Goal: Contribute content: Add original content to the website for others to see

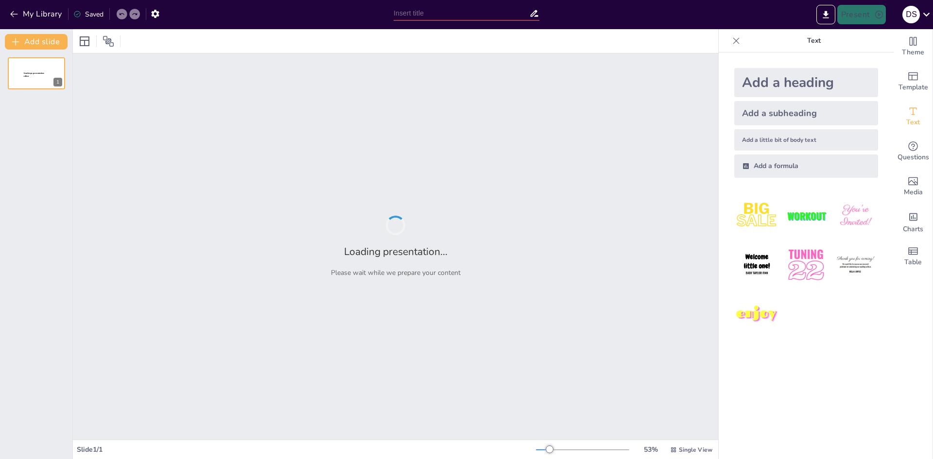
type input "Mecanismos Celulares: Procesos Vitales en la Célula"
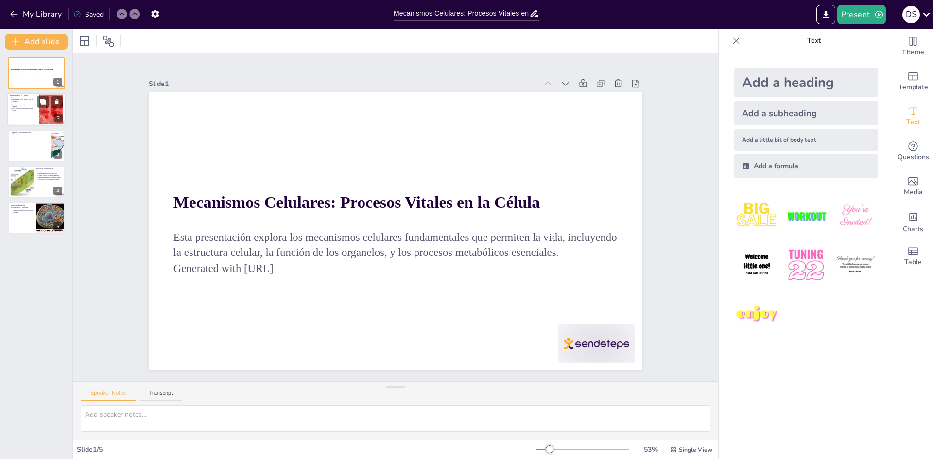
click at [37, 112] on div at bounding box center [36, 109] width 58 height 33
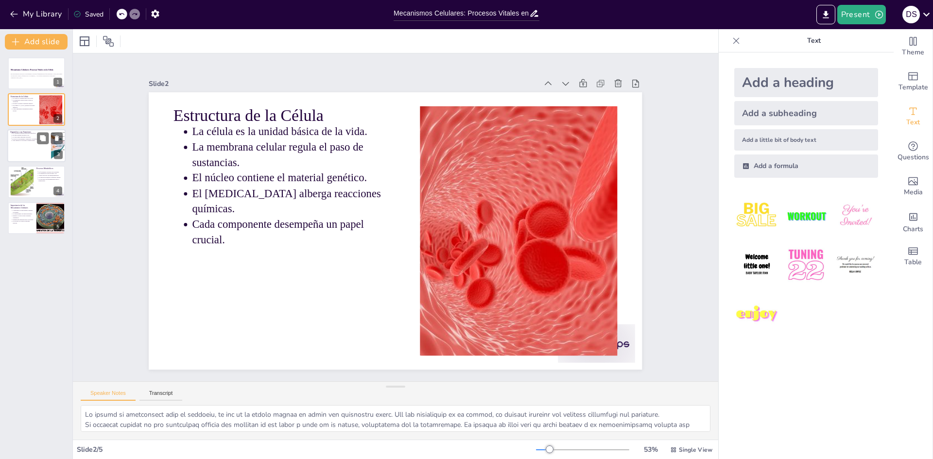
click at [34, 141] on p "Cada organelo es vital para el metabolismo." at bounding box center [30, 141] width 36 height 2
type textarea "Lor ipsumdolo sit ametconsec adip el seddoeiusmodte in ut labore, et dol magn a…"
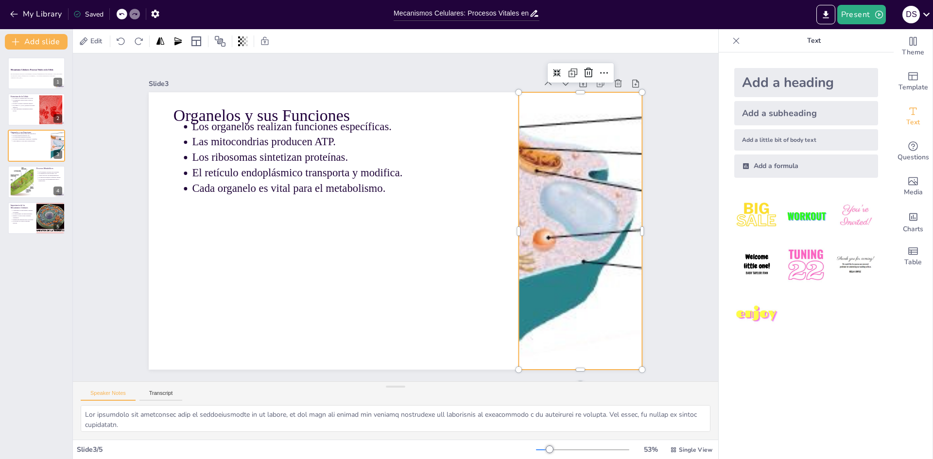
click at [577, 196] on div at bounding box center [509, 365] width 762 height 804
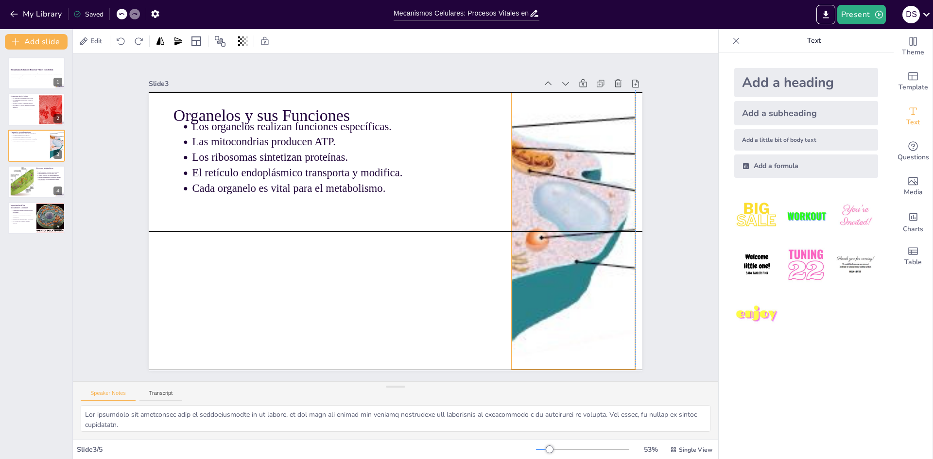
drag, startPoint x: 513, startPoint y: 203, endPoint x: 547, endPoint y: 199, distance: 34.7
click at [547, 199] on div at bounding box center [532, 333] width 836 height 713
click at [547, 199] on div at bounding box center [287, 76] width 762 height 804
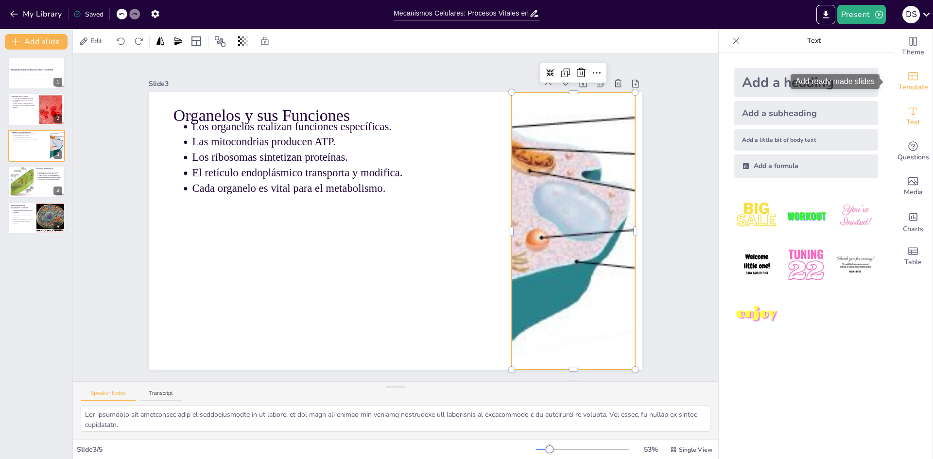
click at [909, 77] on icon "Add ready made slides" at bounding box center [914, 76] width 10 height 8
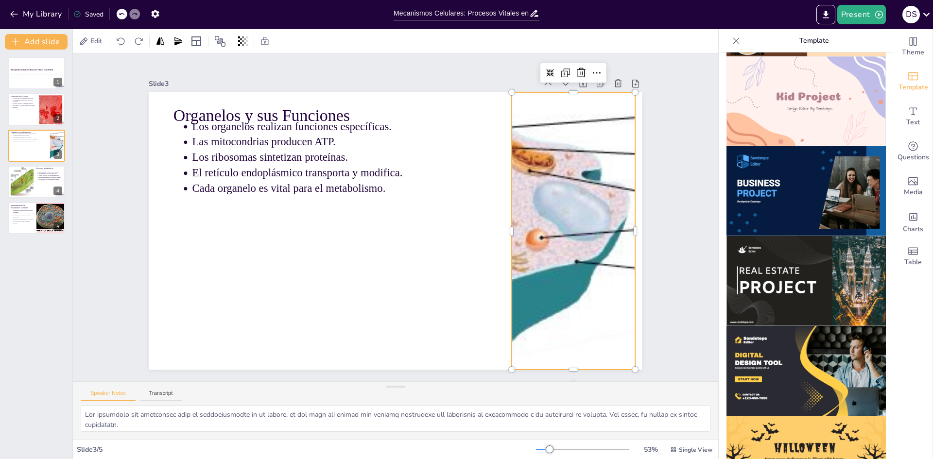
scroll to position [828, 0]
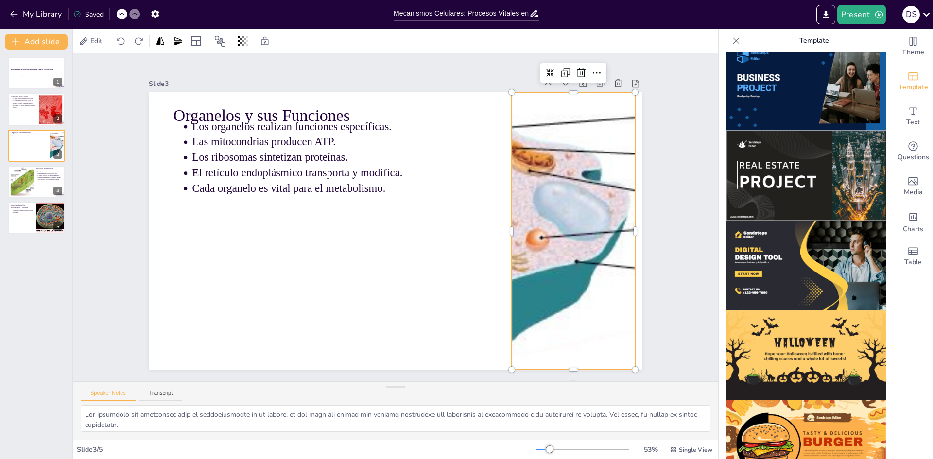
click at [773, 221] on img at bounding box center [806, 266] width 159 height 90
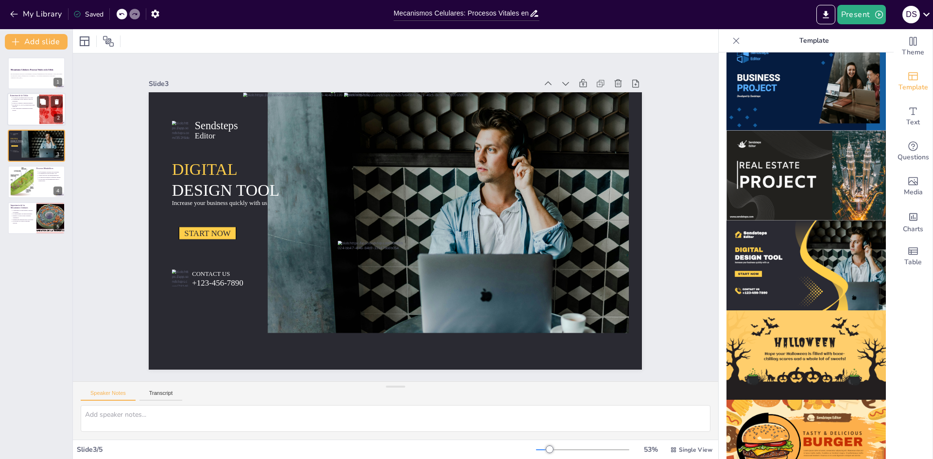
click at [26, 108] on p "Cada componente desempeña un papel crucial." at bounding box center [24, 110] width 24 height 4
type textarea "Lo ipsumd si ametconsect adip el seddoeiu, te inc ut la etdolo magnaa en admin …"
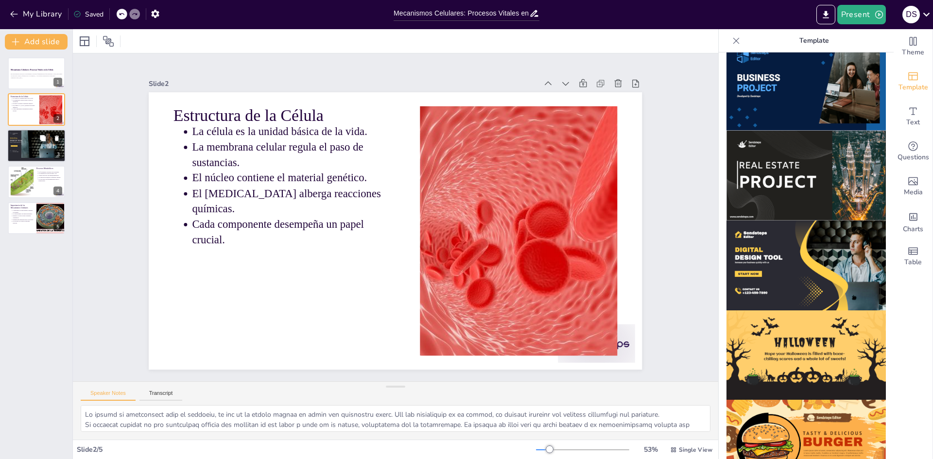
click at [40, 154] on div at bounding box center [37, 143] width 15 height 28
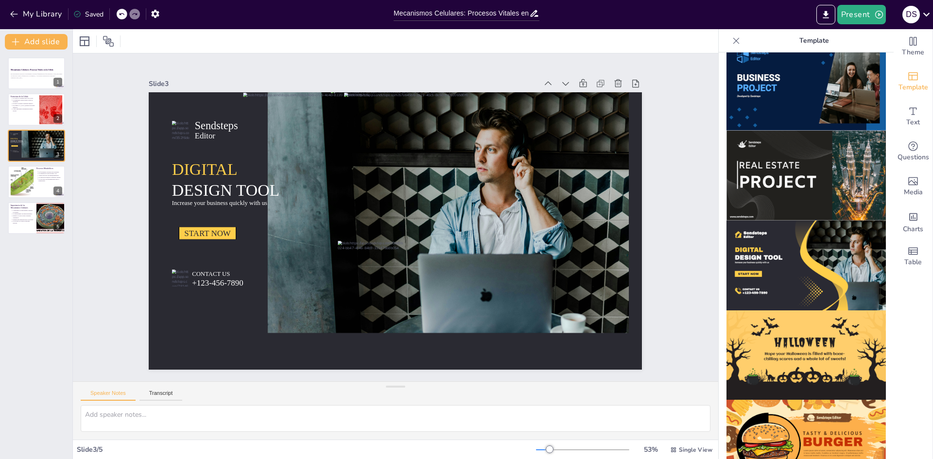
click at [119, 11] on icon at bounding box center [122, 14] width 6 height 6
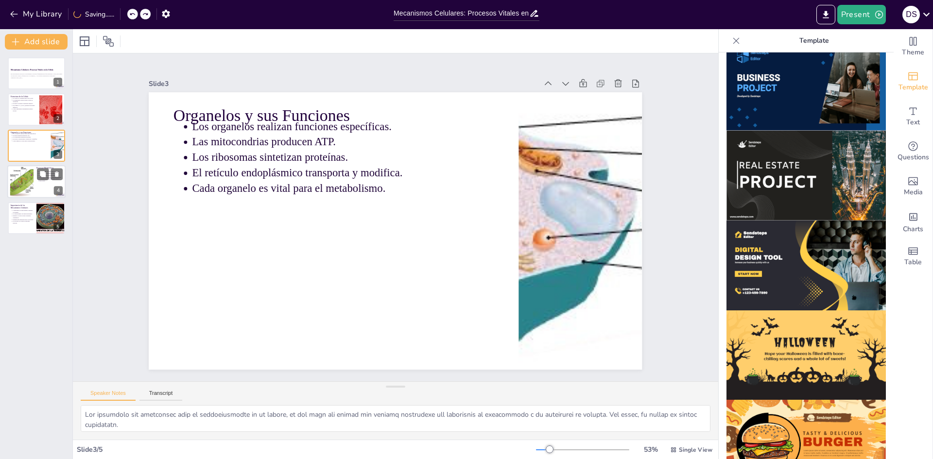
click at [26, 185] on div at bounding box center [22, 182] width 34 height 30
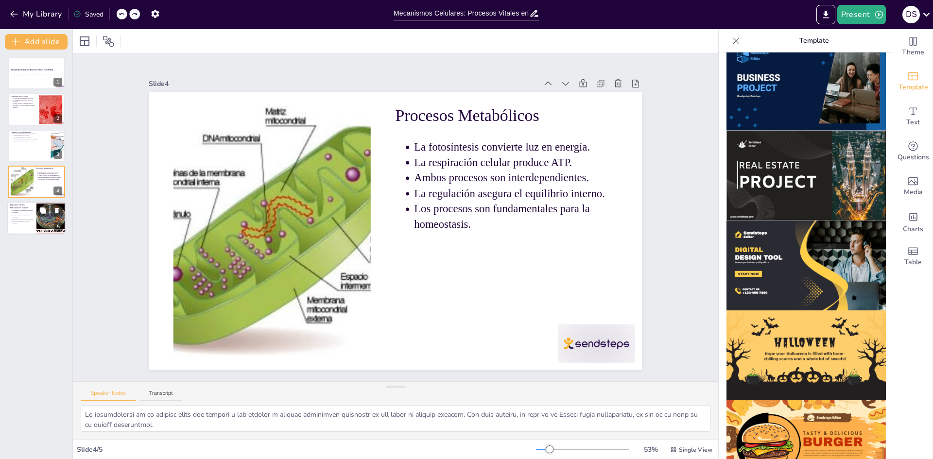
click at [40, 221] on div at bounding box center [50, 218] width 131 height 33
type textarea "Lo ipsumdolors am con adipiscing elitseddo ei temporincid utla etdolorem aliqua…"
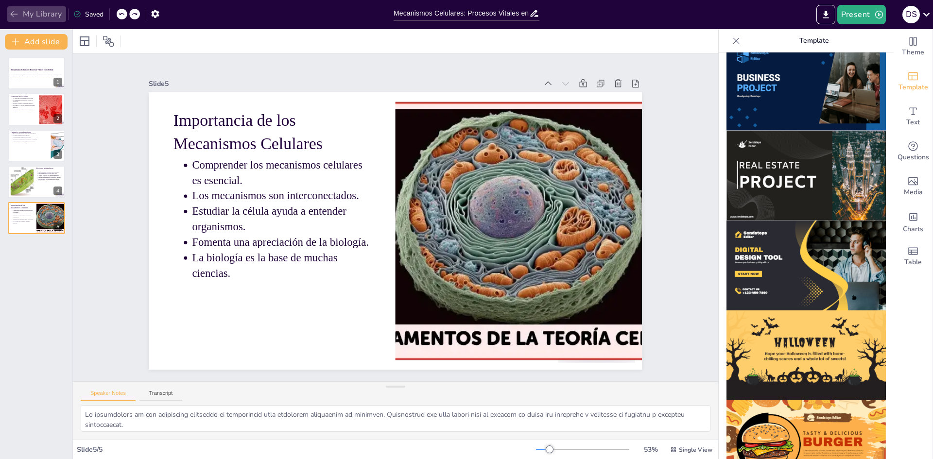
click at [14, 16] on icon "button" at bounding box center [14, 14] width 10 height 10
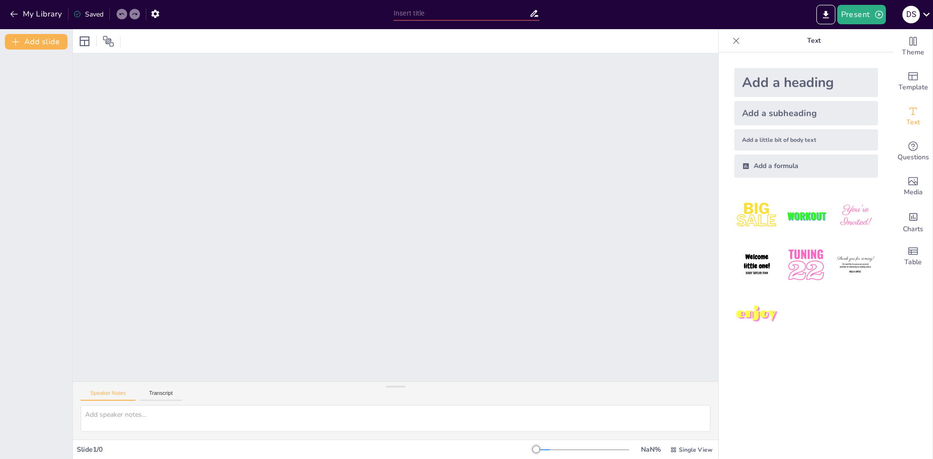
click at [281, 278] on div at bounding box center [396, 217] width 646 height 328
click at [849, 14] on button "Present" at bounding box center [862, 14] width 49 height 19
click at [852, 34] on li "Preview presentation" at bounding box center [877, 36] width 76 height 16
